Goal: Task Accomplishment & Management: Manage account settings

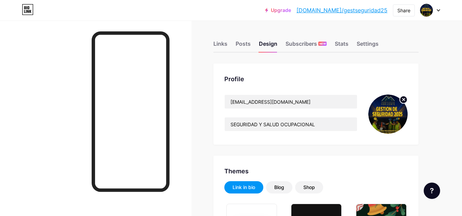
click at [217, 44] on div "Links" at bounding box center [220, 46] width 14 height 12
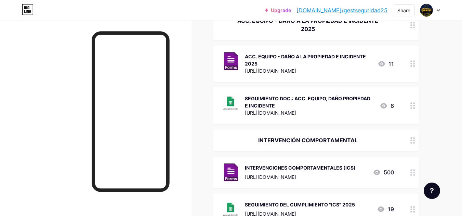
scroll to position [248, 0]
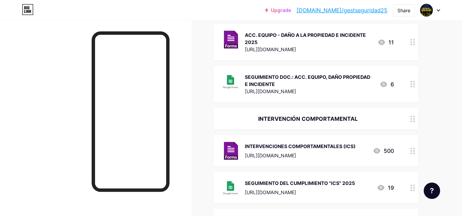
click at [342, 108] on div "INTERVENCIÓN COMPORTAMENTAL" at bounding box center [315, 119] width 205 height 22
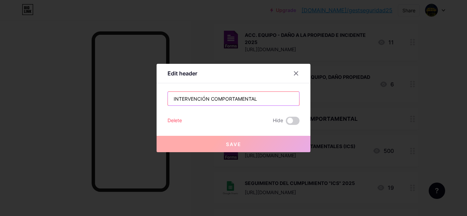
click at [206, 100] on input "INTERVENCIÓN COMPORTAMENTAL" at bounding box center [233, 99] width 131 height 14
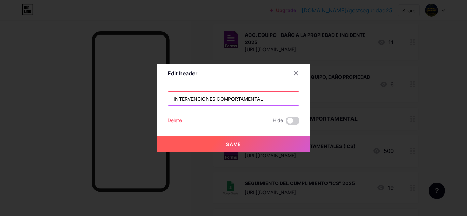
click at [262, 100] on input "INTERVENCIONES COMPORTAMENTAL" at bounding box center [233, 99] width 131 height 14
type input "INTERVENCIONES COMPORTAMENTALES"
click at [250, 145] on button "Save" at bounding box center [234, 144] width 154 height 16
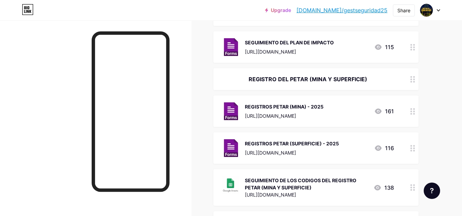
scroll to position [449, 0]
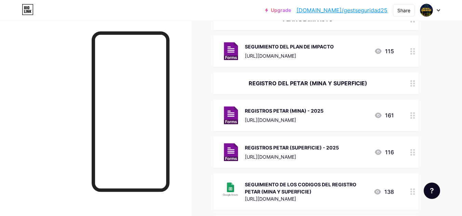
click at [323, 117] on div "[URL][DOMAIN_NAME]" at bounding box center [284, 120] width 79 height 7
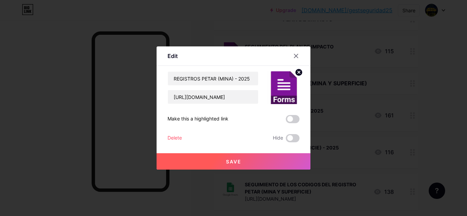
click at [296, 54] on div at bounding box center [296, 56] width 12 height 12
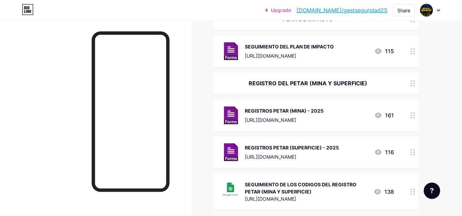
scroll to position [578, 0]
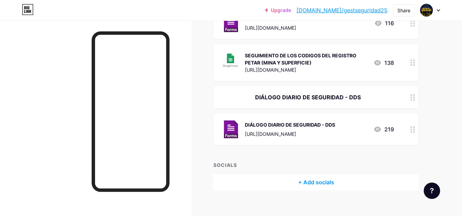
click at [290, 129] on div "DIÁLOGO DIARIO DE SEGURIDAD - DDS [URL][DOMAIN_NAME]" at bounding box center [290, 130] width 90 height 18
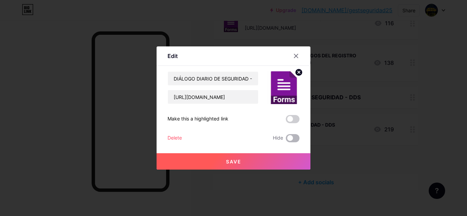
click at [293, 136] on span at bounding box center [293, 138] width 14 height 8
click at [286, 140] on input "checkbox" at bounding box center [286, 140] width 0 height 0
click at [290, 52] on div at bounding box center [296, 56] width 12 height 12
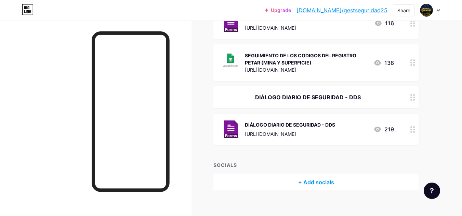
click at [291, 53] on div "SEGUIMIENTO DE LOS CODIGOS DEL REGISTRO PETAR (MINA Y SUPERFICIE)" at bounding box center [306, 59] width 123 height 14
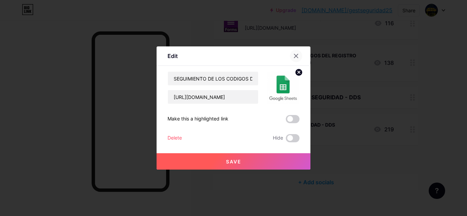
click at [294, 53] on icon at bounding box center [295, 55] width 5 height 5
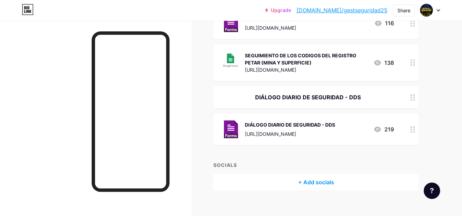
click at [335, 131] on div "[URL][DOMAIN_NAME]" at bounding box center [290, 134] width 90 height 7
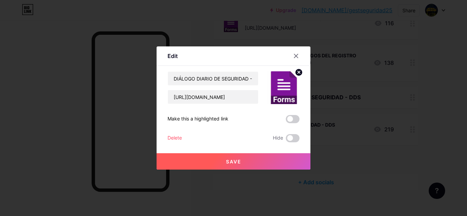
click at [291, 53] on div at bounding box center [296, 56] width 12 height 12
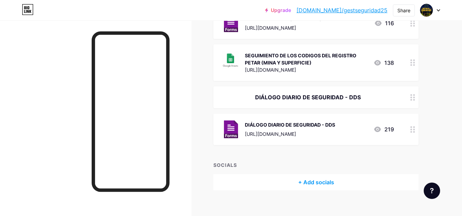
click at [291, 53] on div "SEGUIMIENTO DE LOS CODIGOS DEL REGISTRO PETAR (MINA Y SUPERFICIE)" at bounding box center [306, 59] width 123 height 14
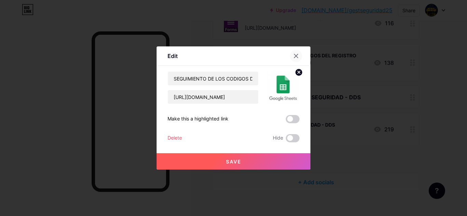
click at [295, 54] on icon at bounding box center [296, 56] width 4 height 4
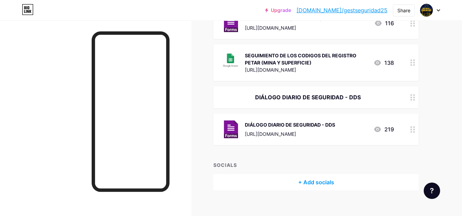
click at [322, 131] on div "[URL][DOMAIN_NAME]" at bounding box center [290, 134] width 90 height 7
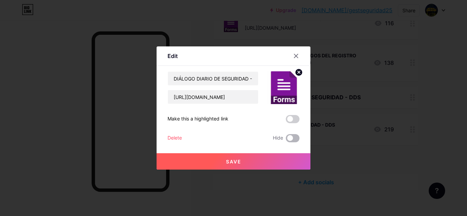
click at [295, 137] on span at bounding box center [293, 138] width 14 height 8
click at [286, 140] on input "checkbox" at bounding box center [286, 140] width 0 height 0
click at [231, 164] on span "Save" at bounding box center [233, 162] width 15 height 6
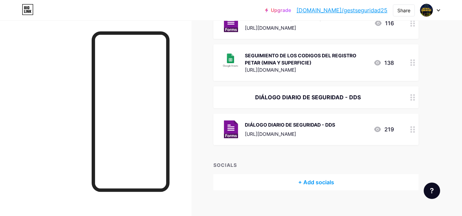
click at [328, 131] on div "[URL][DOMAIN_NAME]" at bounding box center [290, 134] width 90 height 7
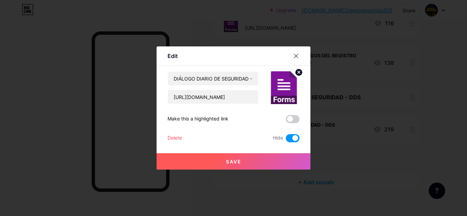
click at [288, 137] on span at bounding box center [293, 138] width 14 height 8
click at [286, 140] on input "checkbox" at bounding box center [286, 140] width 0 height 0
click at [260, 160] on button "Save" at bounding box center [234, 161] width 154 height 16
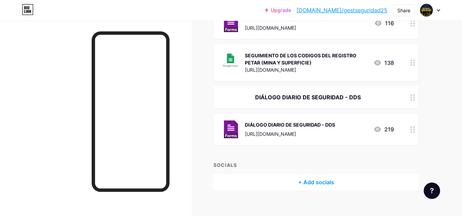
click at [296, 86] on div "DIÁLOGO DIARIO DE SEGURIDAD - DDS" at bounding box center [315, 97] width 205 height 22
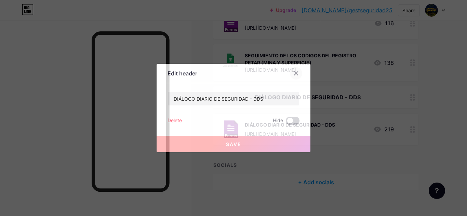
click at [294, 77] on div at bounding box center [296, 73] width 12 height 12
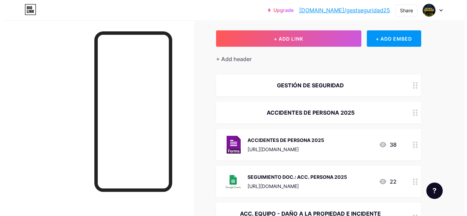
scroll to position [35, 0]
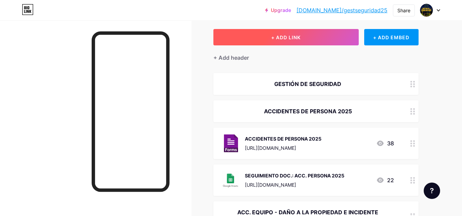
click at [315, 33] on button "+ ADD LINK" at bounding box center [285, 37] width 145 height 16
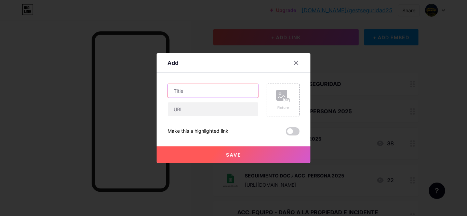
click at [201, 91] on input "text" at bounding box center [213, 91] width 90 height 14
paste input "RIESGOS CRITICOS "ACTIVIDADES PROGRAMADAS""
type input "RIESGOS CRITICOS "ACTIVIDADES PROGRAMADAS""
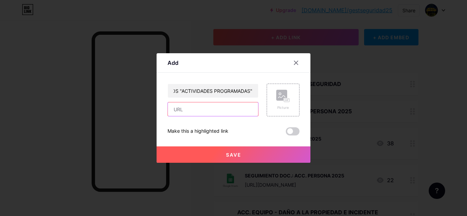
click at [203, 109] on input "text" at bounding box center [213, 110] width 90 height 14
click at [209, 110] on input "text" at bounding box center [213, 110] width 90 height 14
paste input "[URL][DOMAIN_NAME]"
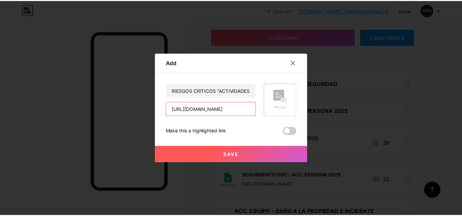
scroll to position [0, 11]
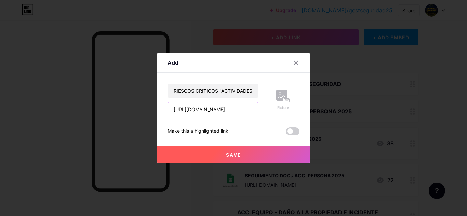
type input "[URL][DOMAIN_NAME]"
click at [281, 105] on div "Picture" at bounding box center [283, 100] width 14 height 21
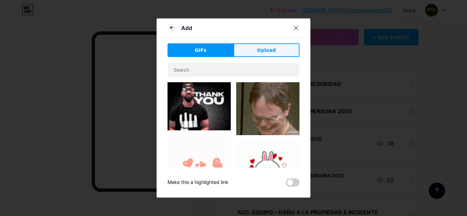
click at [260, 51] on span "Upload" at bounding box center [266, 50] width 19 height 7
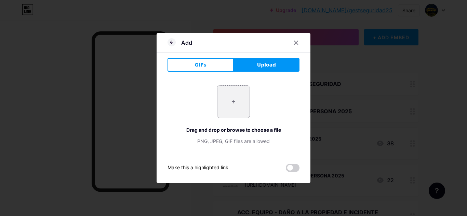
click at [235, 99] on input "file" at bounding box center [233, 102] width 32 height 32
type input "C:\fakepath\FORMS.png"
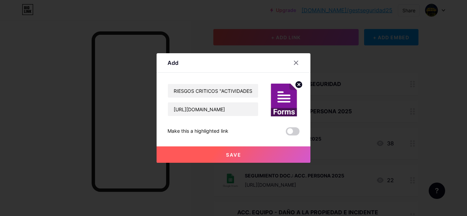
click at [244, 156] on button "Save" at bounding box center [234, 155] width 154 height 16
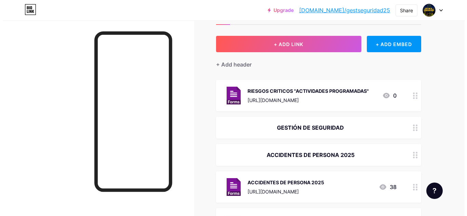
scroll to position [0, 0]
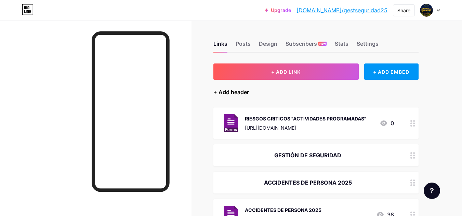
click at [235, 92] on div "+ Add header" at bounding box center [231, 92] width 36 height 8
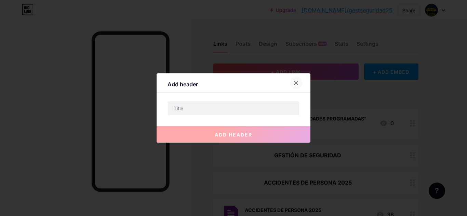
click at [294, 85] on icon at bounding box center [295, 82] width 5 height 5
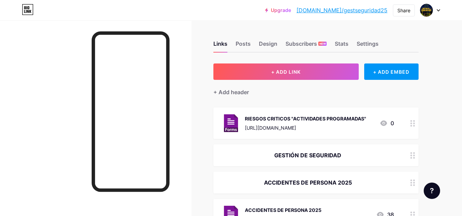
click at [298, 118] on div "RIESGOS CRITICOS "ACTIVIDADES PROGRAMADAS"" at bounding box center [305, 118] width 121 height 7
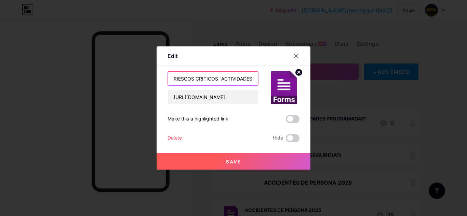
click at [234, 81] on input "RIESGOS CRITICOS "ACTIVIDADES PROGRAMADAS"" at bounding box center [213, 79] width 90 height 14
click at [235, 164] on span "Save" at bounding box center [233, 162] width 15 height 6
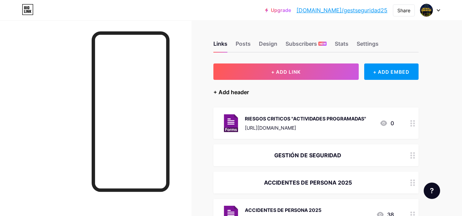
click at [231, 88] on div "+ Add header" at bounding box center [231, 92] width 36 height 8
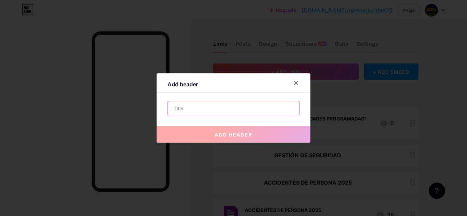
click at [223, 108] on input "text" at bounding box center [233, 109] width 131 height 14
paste input "RIESGOS CRITICOS "ACTIVIDADES PROGRAMADAS""
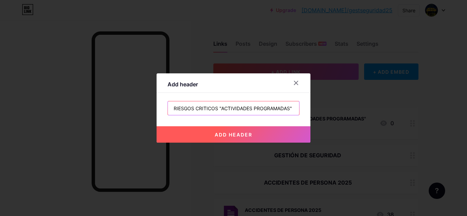
type input "RIESGOS CRITICOS "ACTIVIDADES PROGRAMADAS""
click at [233, 137] on span "add header" at bounding box center [234, 135] width 38 height 6
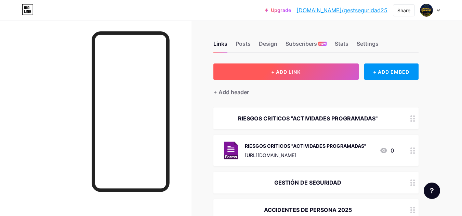
click at [311, 68] on button "+ ADD LINK" at bounding box center [285, 72] width 145 height 16
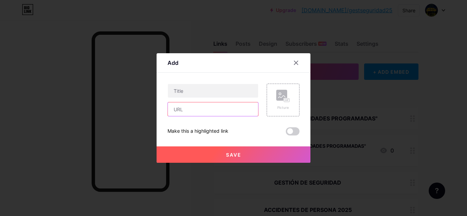
click at [218, 113] on input "text" at bounding box center [213, 110] width 90 height 14
paste input "[URL][DOMAIN_NAME]"
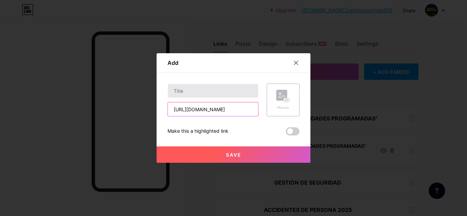
type input "[URL][DOMAIN_NAME]"
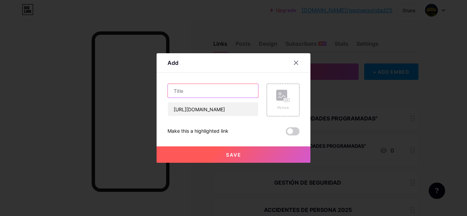
click at [209, 88] on input "text" at bounding box center [213, 91] width 90 height 14
type input "SEGUIMIENTO DE LAS ACTIVIDADES DE LOS RC"
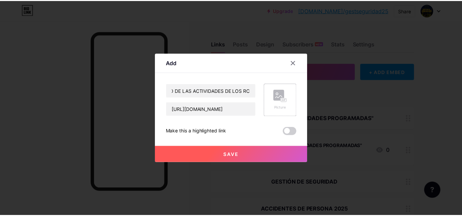
scroll to position [0, 0]
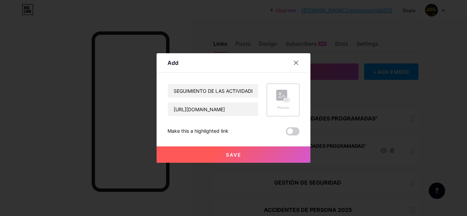
click at [280, 97] on rect at bounding box center [281, 95] width 11 height 11
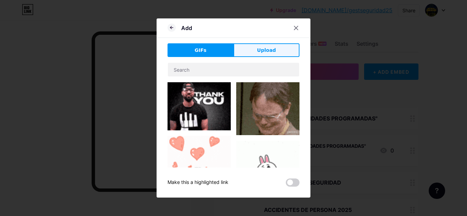
click at [265, 53] on span "Upload" at bounding box center [266, 50] width 19 height 7
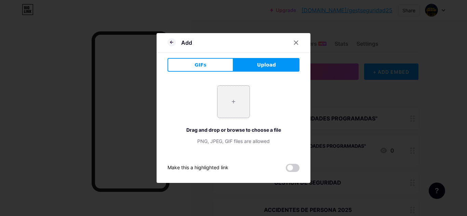
click at [230, 100] on input "file" at bounding box center [233, 102] width 32 height 32
type input "C:\fakepath\SHEETS.png"
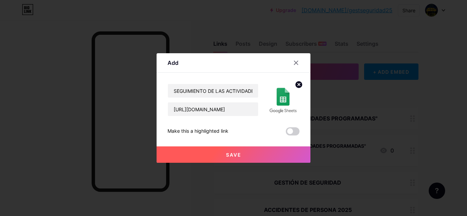
click at [238, 153] on span "Save" at bounding box center [233, 155] width 15 height 6
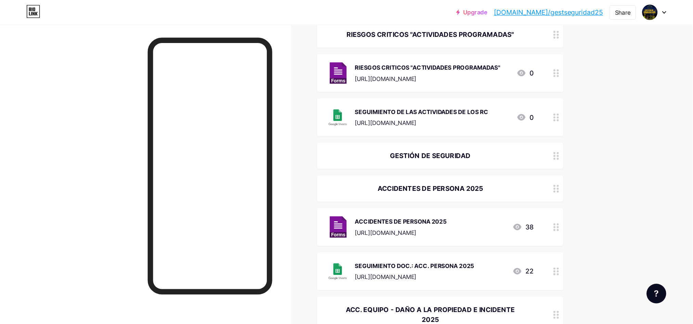
scroll to position [90, 0]
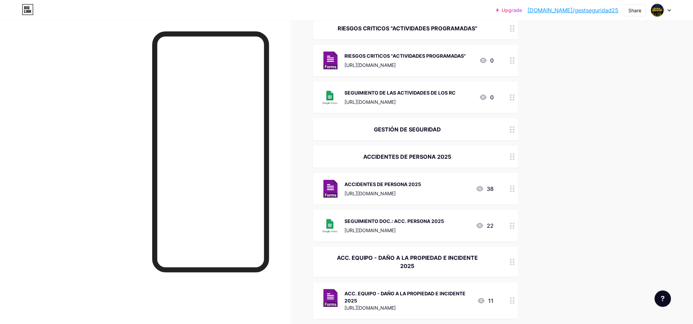
drag, startPoint x: 449, startPoint y: 0, endPoint x: 306, endPoint y: 119, distance: 186.2
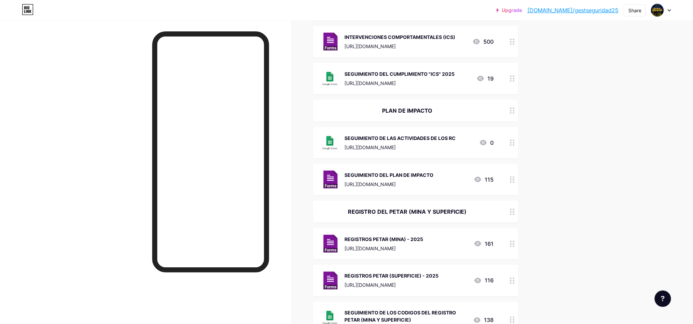
scroll to position [448, 0]
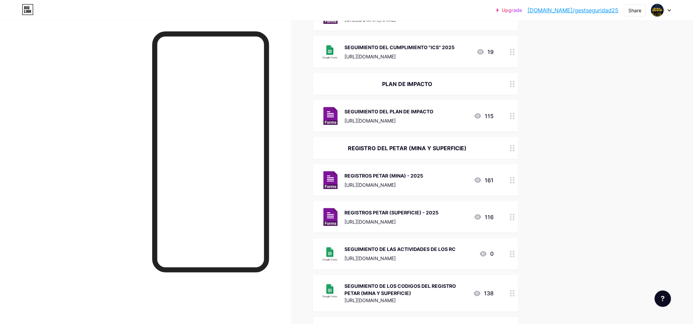
drag, startPoint x: 439, startPoint y: 72, endPoint x: 445, endPoint y: 116, distance: 44.9
click at [445, 116] on span "RIESGOS CRITICOS "ACTIVIDADES PROGRAMADAS" RIESGOS CRITICOS "ACTIVIDADES PROGRA…" at bounding box center [415, 18] width 205 height 717
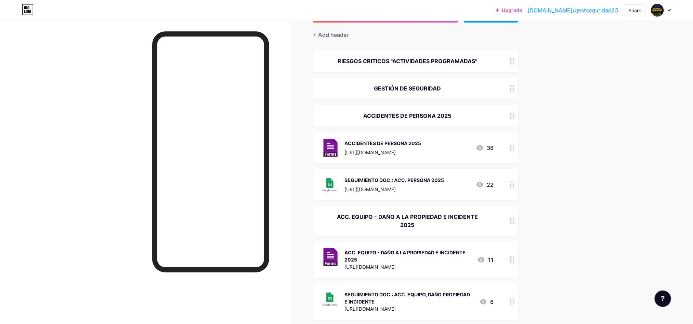
scroll to position [61, 0]
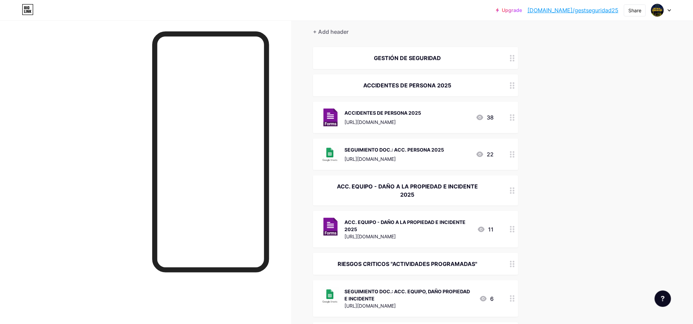
drag, startPoint x: 515, startPoint y: 52, endPoint x: 516, endPoint y: 57, distance: 4.5
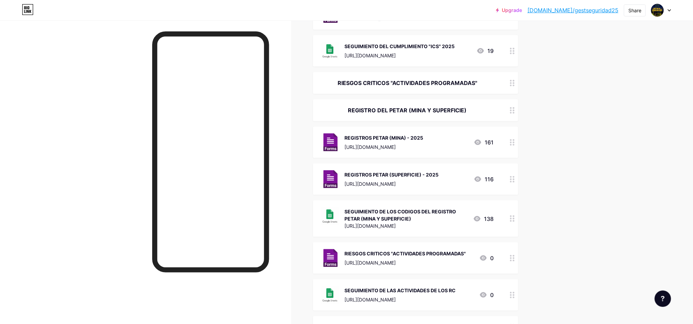
scroll to position [390, 0]
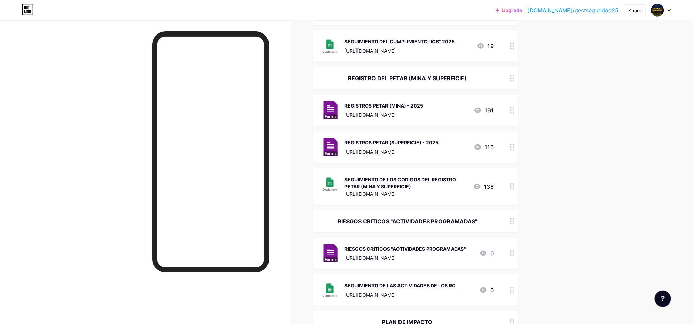
click at [461, 212] on div "Upgrade [DOMAIN_NAME]/gestse... [DOMAIN_NAME]/gestseguridad25 Share Switch acco…" at bounding box center [346, 62] width 693 height 904
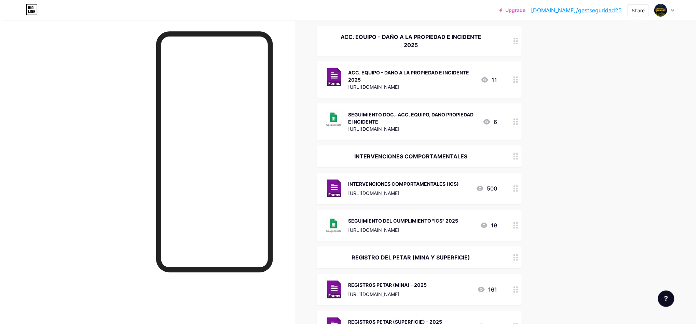
scroll to position [0, 0]
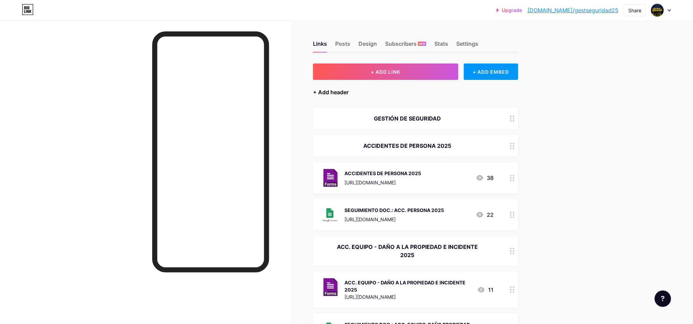
click at [337, 93] on div "+ Add header" at bounding box center [331, 92] width 36 height 8
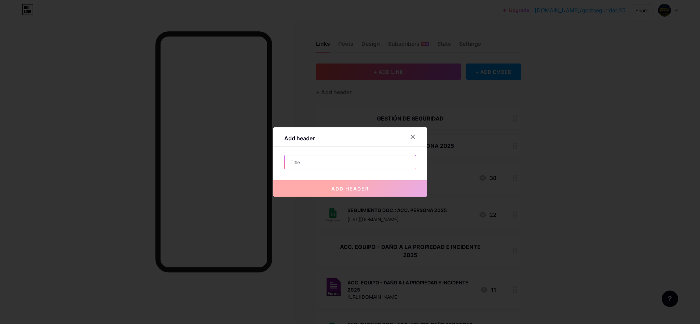
click at [363, 161] on input "text" at bounding box center [350, 163] width 131 height 14
paste input "OBSERVACIONES DE COMPORTAMIENTO SEGURO (OCS)"
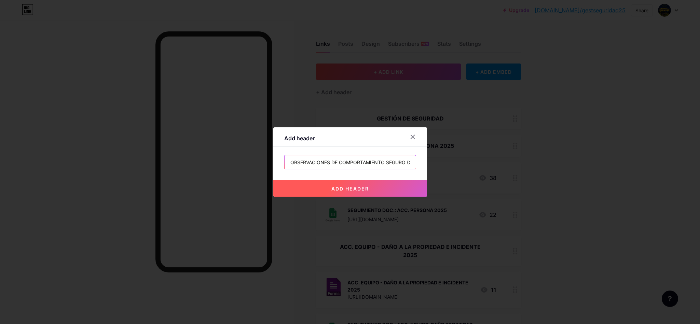
scroll to position [0, 11]
type input "OBSERVACIONES DE COMPORTAMIENTO SEGURO (OCS)"
click at [362, 185] on button "add header" at bounding box center [350, 188] width 154 height 16
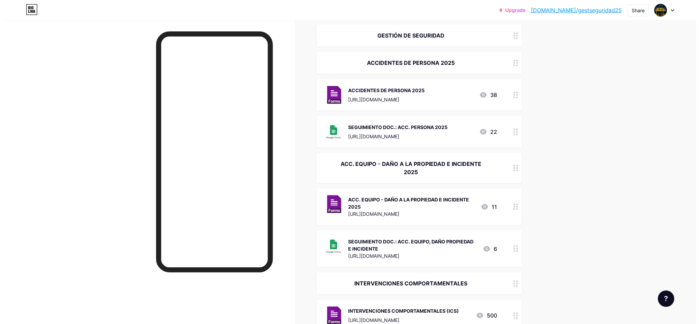
scroll to position [23, 0]
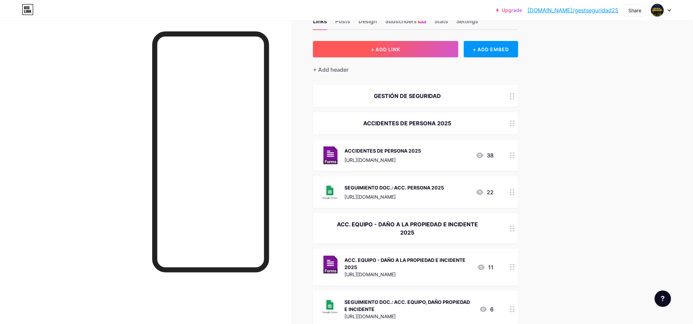
click at [404, 48] on button "+ ADD LINK" at bounding box center [385, 49] width 145 height 16
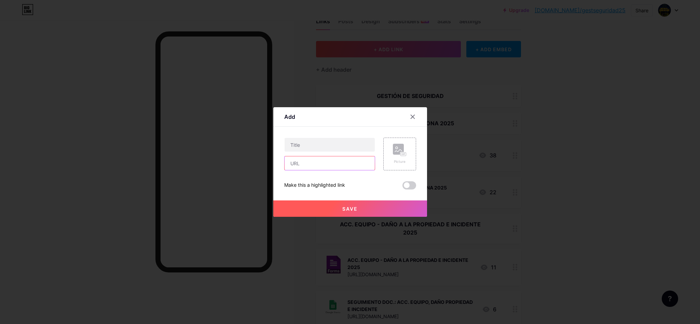
click at [344, 165] on input "text" at bounding box center [330, 164] width 90 height 14
paste input "[URL][DOMAIN_NAME]"
type input "[URL][DOMAIN_NAME]"
click at [407, 113] on div at bounding box center [413, 117] width 12 height 12
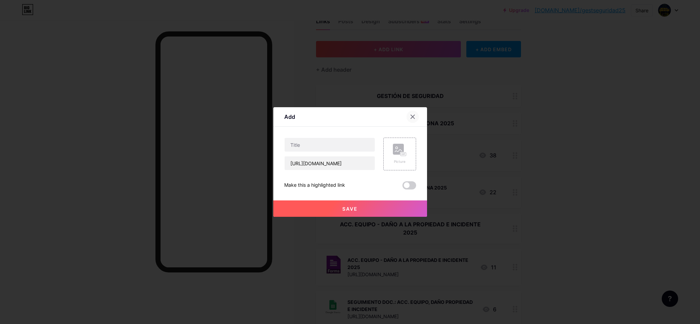
scroll to position [0, 0]
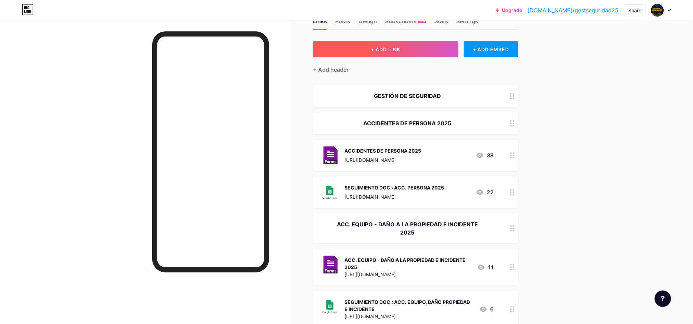
click at [385, 48] on span "+ ADD LINK" at bounding box center [385, 49] width 29 height 6
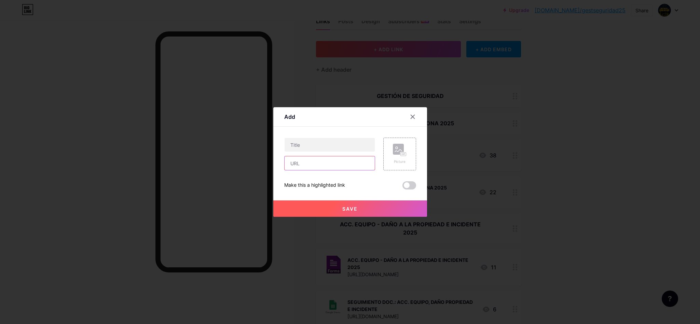
click at [343, 169] on input "text" at bounding box center [330, 164] width 90 height 14
paste input "[URL][DOMAIN_NAME]"
type input "[URL][DOMAIN_NAME]"
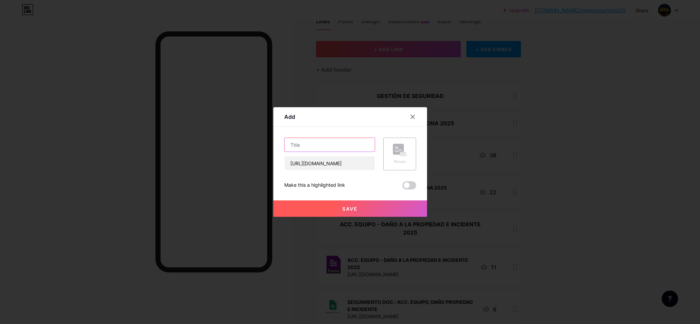
click at [353, 146] on input "text" at bounding box center [330, 145] width 90 height 14
paste input "OBSERVACIONES DE COMPORTAMIENTO SEGURO (OCS)"
type input "OBSERVACIONES DE COMPORTAMIENTO SEGURO (OCS)"
click at [403, 154] on div "Picture" at bounding box center [400, 154] width 33 height 33
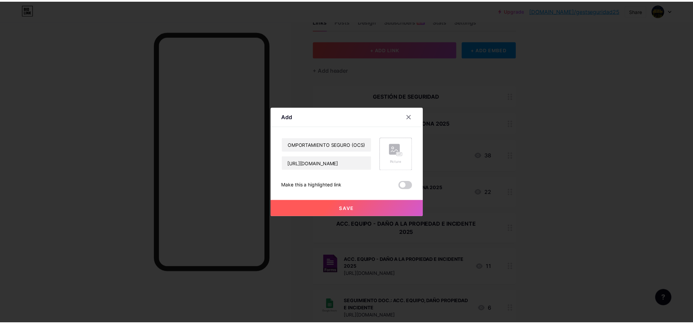
scroll to position [0, 0]
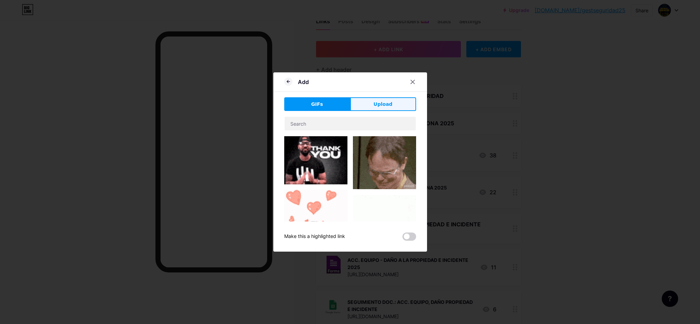
click at [374, 104] on span "Upload" at bounding box center [383, 104] width 19 height 7
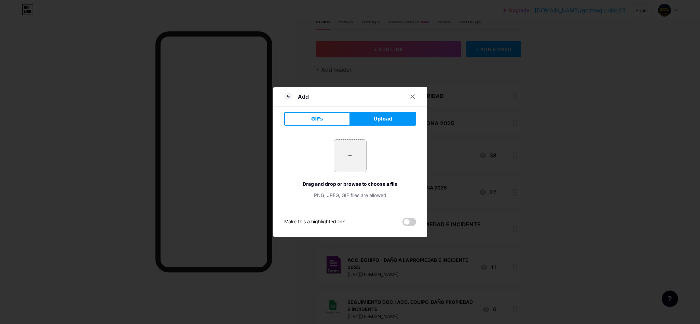
click at [352, 147] on input "file" at bounding box center [350, 156] width 32 height 32
type input "C:\fakepath\FORMS.png"
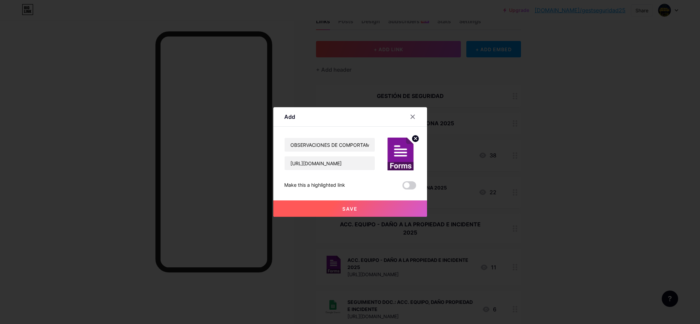
click at [373, 212] on button "Save" at bounding box center [350, 209] width 154 height 16
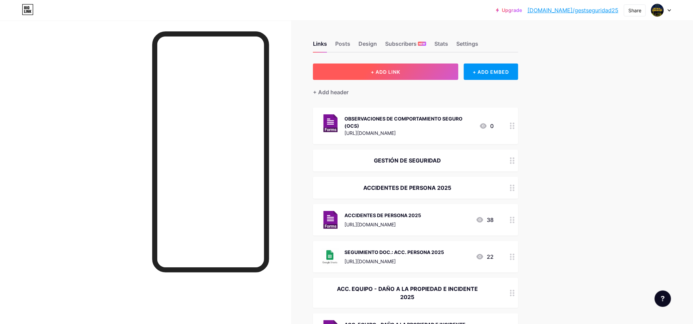
click at [393, 66] on button "+ ADD LINK" at bounding box center [385, 72] width 145 height 16
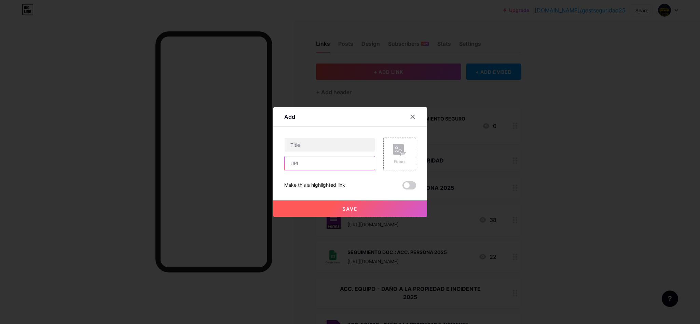
click at [340, 161] on input "text" at bounding box center [330, 164] width 90 height 14
paste input "[URL][DOMAIN_NAME]"
type input "[URL][DOMAIN_NAME]"
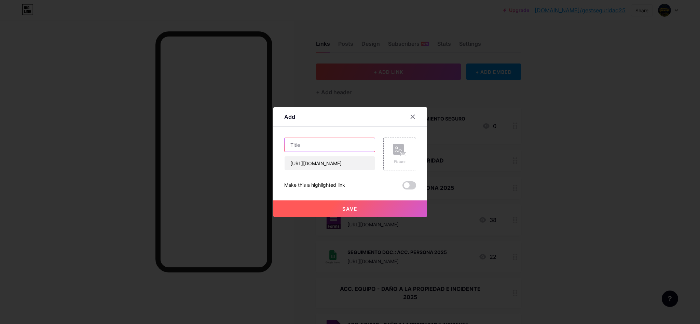
click at [305, 146] on input "text" at bounding box center [330, 145] width 90 height 14
paste input "OBSERVACIONES DE COMPORTAMIENTO SEGURO"
click at [296, 145] on input "SEGUIMIENTO DE OBSERVACIONES DE COMPORTAMIENTO SEGURO" at bounding box center [330, 145] width 90 height 14
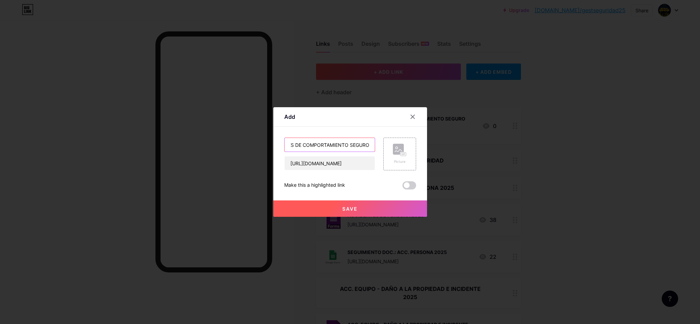
click at [299, 146] on input "SEGUIMIENTO DE OBSERVACIONES DE COMPORTAMIENTO SEGURO" at bounding box center [330, 145] width 90 height 14
drag, startPoint x: 299, startPoint y: 146, endPoint x: 291, endPoint y: 145, distance: 7.6
click at [290, 145] on input "SEGUIMIENTO DE OBSERVACIONES DE COMPORTAMIENTO SEGURO" at bounding box center [330, 145] width 90 height 14
click at [326, 145] on input "SEGUIMIENTO DE OBSERVACIONES DE COMPORTAMIENTO SEGURO" at bounding box center [330, 145] width 90 height 14
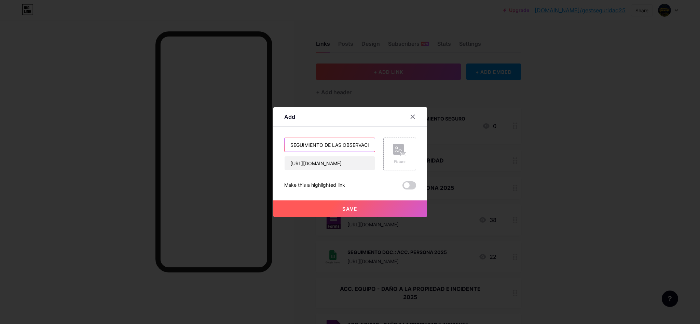
scroll to position [0, 90]
drag, startPoint x: 344, startPoint y: 147, endPoint x: 403, endPoint y: 153, distance: 60.1
click at [403, 153] on div "SEGUIMIENTO DE LAS OBSERVACIONES DE COMPORTAMIENTO SEGURO [URL][DOMAIN_NAME] Pi…" at bounding box center [350, 154] width 132 height 33
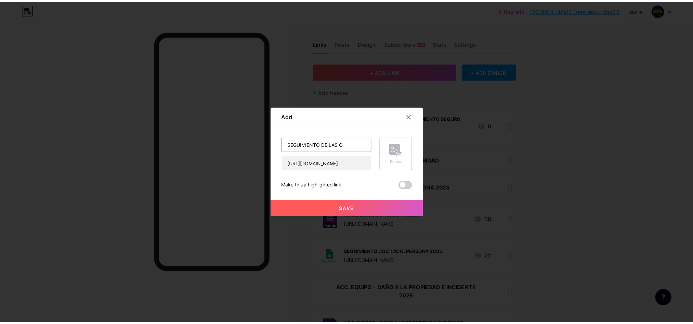
scroll to position [0, 0]
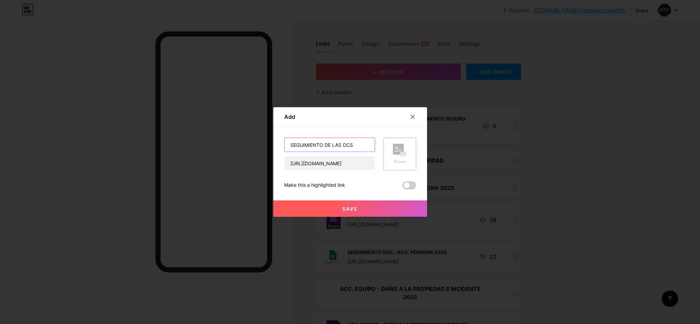
type input "SEGUIMIENTO DE LAS OCS"
click at [404, 153] on div "Picture" at bounding box center [400, 154] width 33 height 33
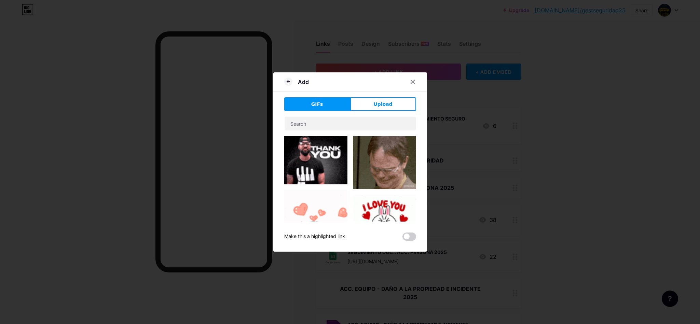
click at [386, 94] on div "Add GIFs Upload Content YouTube Play YouTube video without leaving your page. A…" at bounding box center [350, 161] width 154 height 179
click at [381, 102] on span "Upload" at bounding box center [383, 104] width 19 height 7
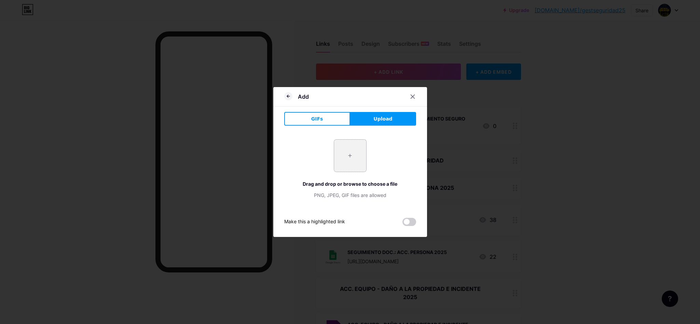
click at [343, 156] on input "file" at bounding box center [350, 156] width 32 height 32
type input "C:\fakepath\SHEETS.png"
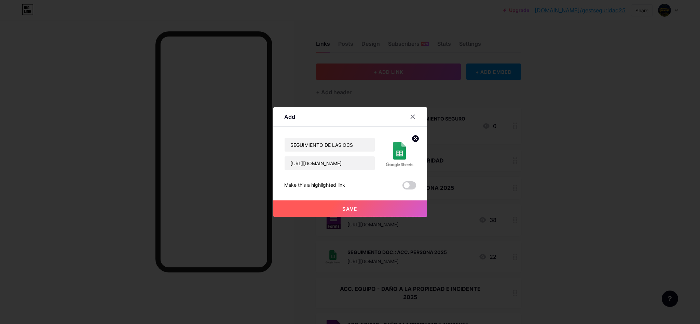
click at [348, 203] on button "Save" at bounding box center [350, 209] width 154 height 16
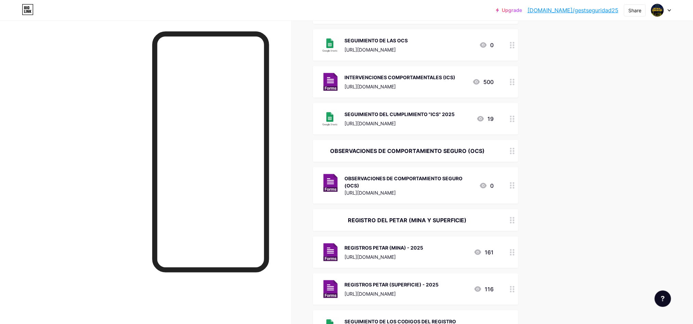
scroll to position [332, 0]
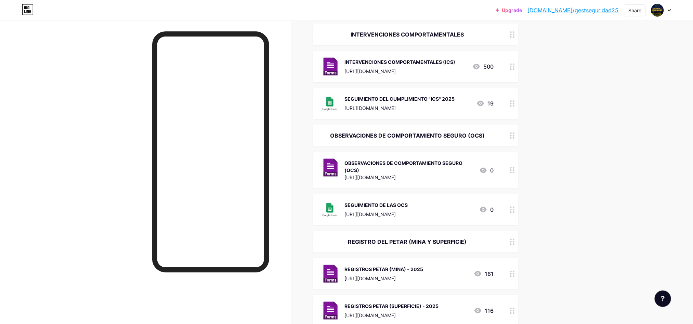
click at [461, 163] on div "Upgrade [DOMAIN_NAME]/gestse... [DOMAIN_NAME]/gestseguridad25 Share Switch acco…" at bounding box center [346, 173] width 693 height 1010
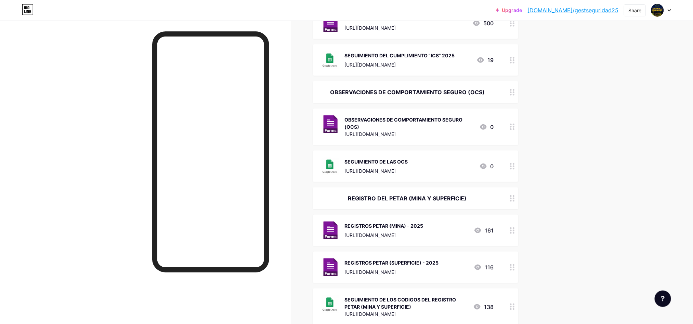
scroll to position [379, 0]
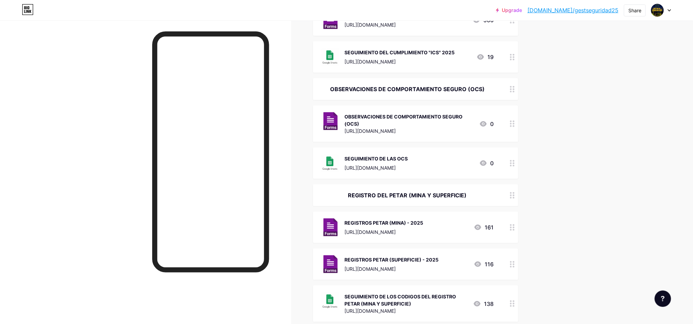
click at [461, 130] on div "Upgrade [DOMAIN_NAME]/gestse... [DOMAIN_NAME]/gestseguridad25 Share Switch acco…" at bounding box center [346, 126] width 693 height 1010
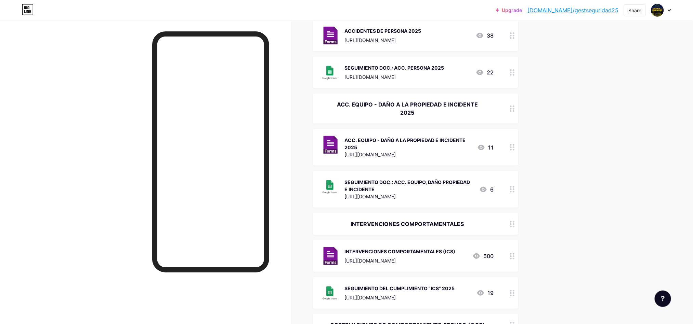
scroll to position [0, 0]
